Goal: Navigation & Orientation: Find specific page/section

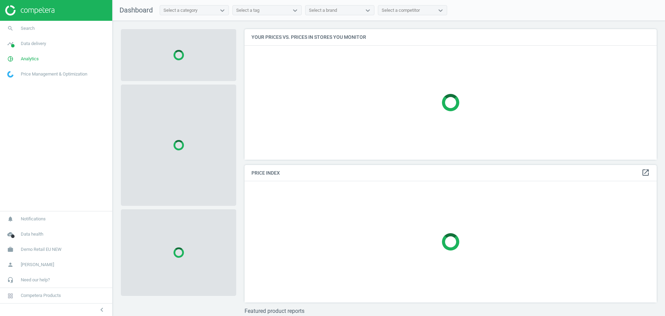
scroll to position [144, 419]
click at [52, 254] on link "work Demo Retail EU NEW" at bounding box center [56, 249] width 112 height 15
click at [29, 230] on span "Switch campaign" at bounding box center [23, 229] width 31 height 6
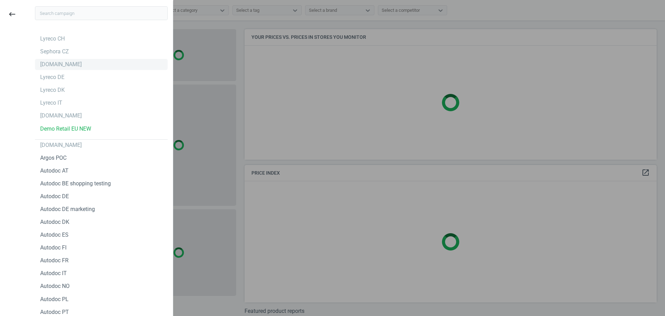
click at [56, 66] on div "[DOMAIN_NAME]" at bounding box center [61, 65] width 42 height 8
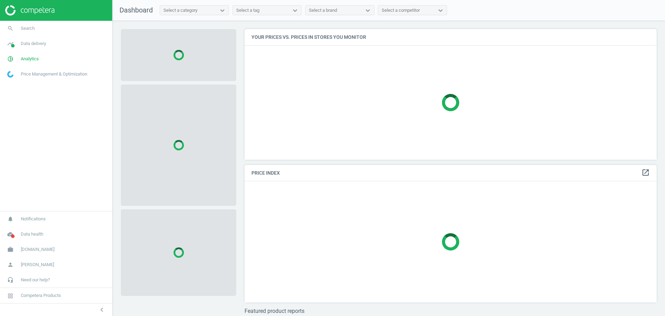
scroll to position [144, 419]
click at [37, 63] on link "pie_chart_outlined Analytics" at bounding box center [56, 58] width 112 height 15
click at [19, 86] on span "Products" at bounding box center [16, 84] width 16 height 6
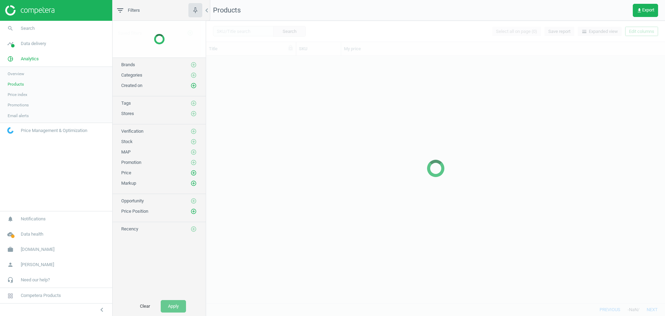
scroll to position [240, 452]
